Goal: Task Accomplishment & Management: Use online tool/utility

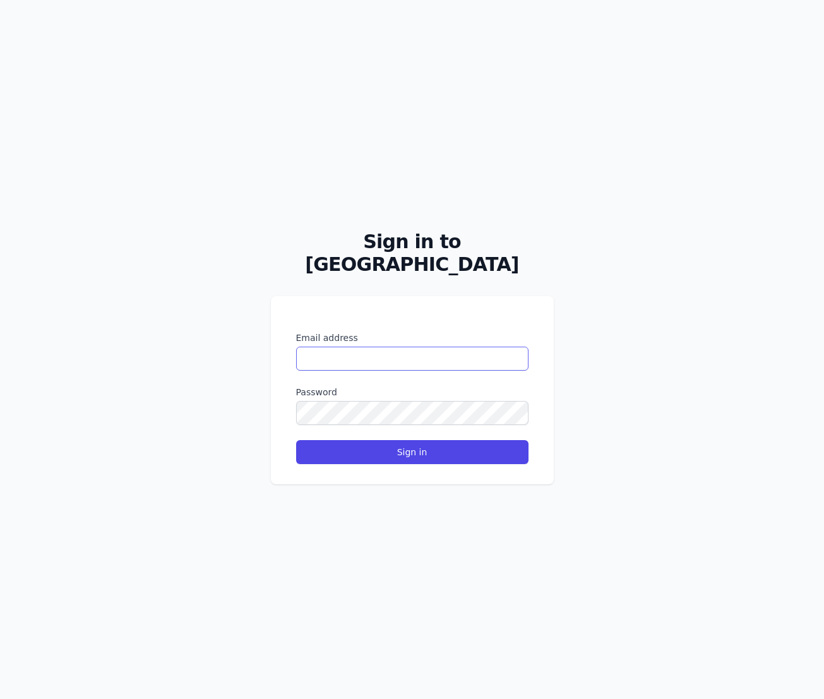
click at [338, 349] on input "Email address" at bounding box center [412, 358] width 232 height 24
type input "**********"
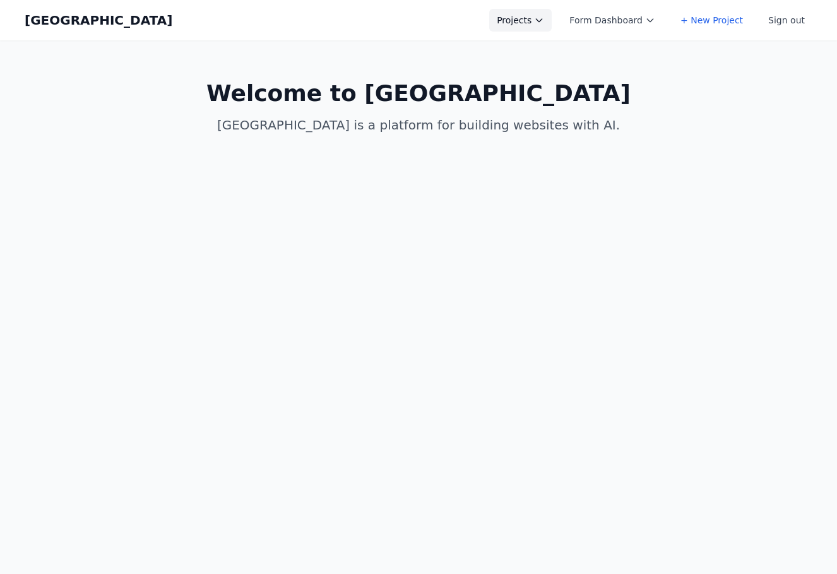
click at [533, 20] on button "Projects" at bounding box center [520, 20] width 62 height 23
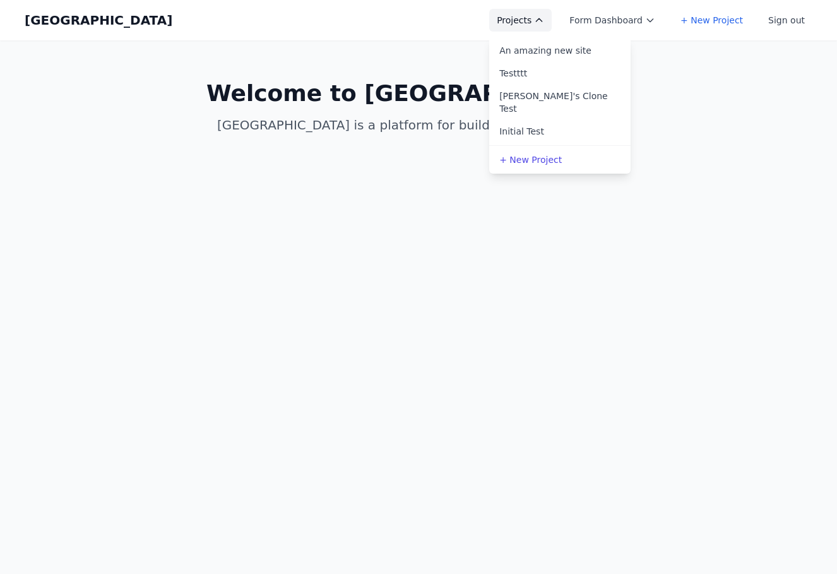
click at [533, 20] on button "Projects" at bounding box center [520, 20] width 62 height 23
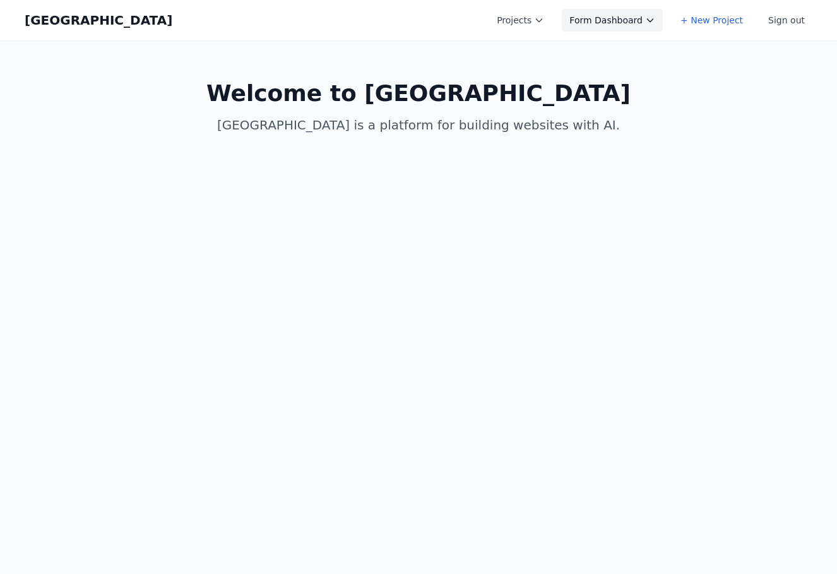
click at [618, 23] on button "Form Dashboard" at bounding box center [612, 20] width 101 height 23
click at [619, 23] on button "Form Dashboard" at bounding box center [612, 20] width 101 height 23
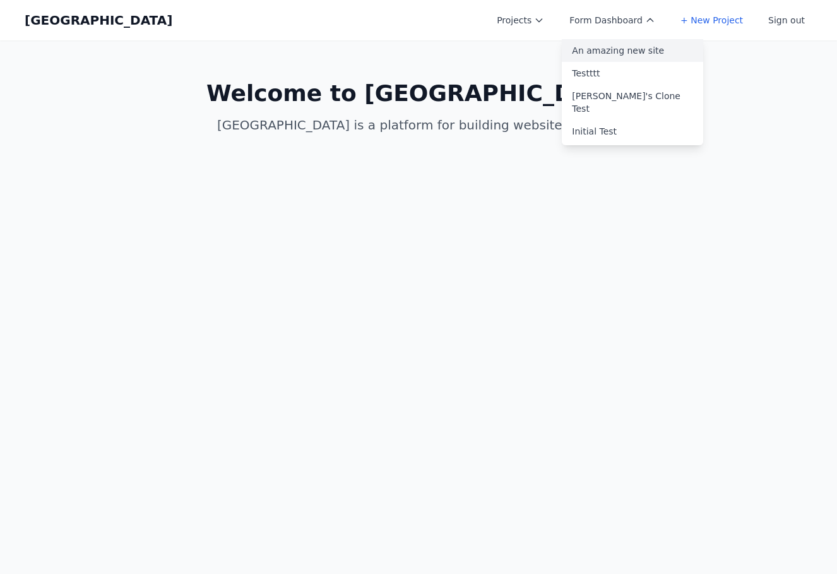
click at [609, 47] on link "An amazing new site" at bounding box center [632, 50] width 141 height 23
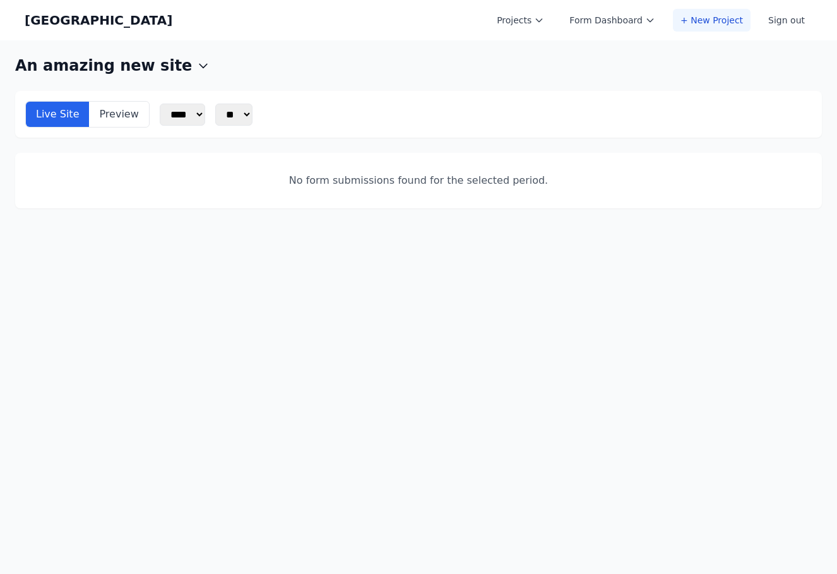
click at [728, 24] on link "+ New Project" at bounding box center [712, 20] width 78 height 23
